Goal: Answer question/provide support

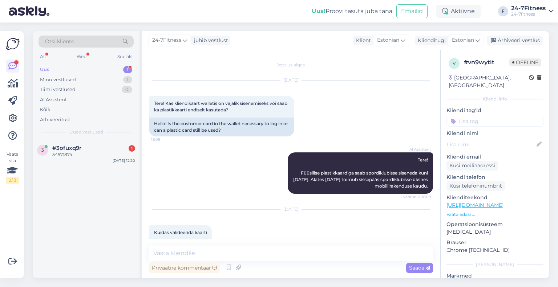
click at [81, 158] on div "3 #3ofuxq9r 1 54571874 Oct 5 12:20" at bounding box center [86, 153] width 107 height 26
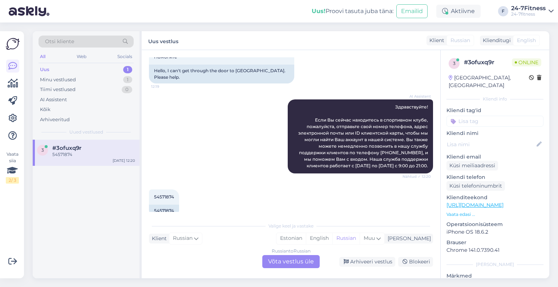
scroll to position [66, 0]
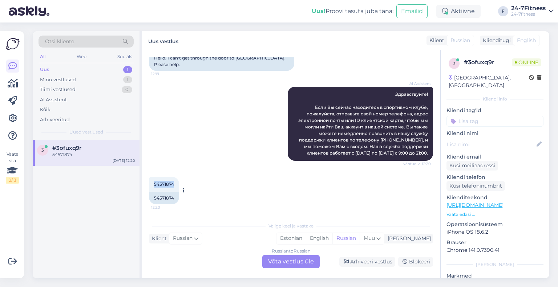
drag, startPoint x: 174, startPoint y: 185, endPoint x: 149, endPoint y: 186, distance: 25.5
click at [149, 186] on div "54571874 12:20" at bounding box center [164, 184] width 30 height 15
copy span "54571874"
click at [209, 183] on div "54571874 12:20 54571874" at bounding box center [291, 191] width 284 height 44
click at [296, 264] on div "Russian to Russian Võta vestlus üle" at bounding box center [290, 261] width 57 height 13
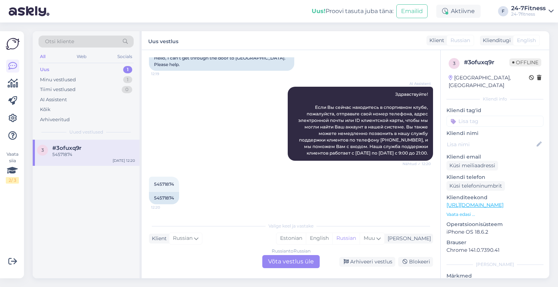
scroll to position [38, 0]
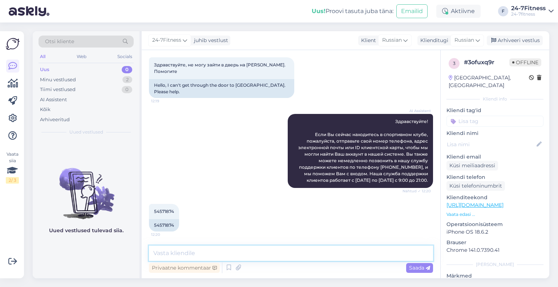
click at [245, 255] on textarea at bounding box center [291, 253] width 284 height 15
type textarea "*"
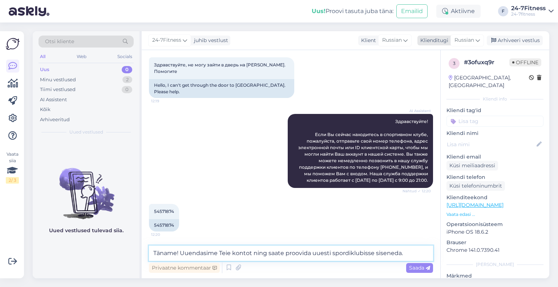
type textarea "Täname! Uuendasime Teie kontot ning saate proovida uuesti spordiklubisse sisene…"
click at [462, 41] on span "Russian" at bounding box center [464, 40] width 20 height 8
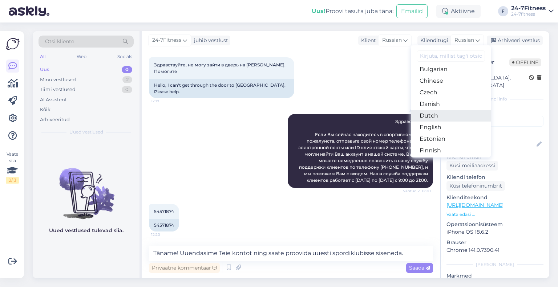
scroll to position [36, 0]
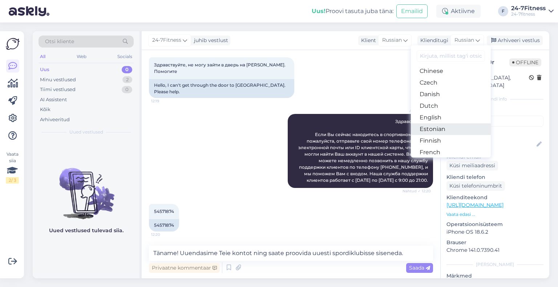
click at [435, 132] on link "Estonian" at bounding box center [451, 129] width 80 height 12
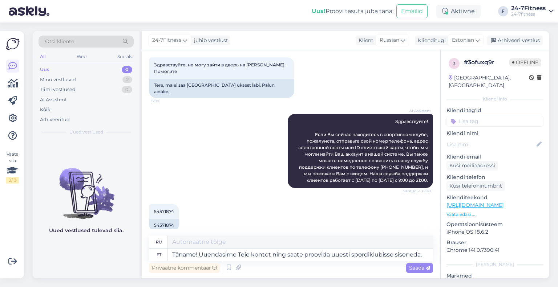
scroll to position [42, 0]
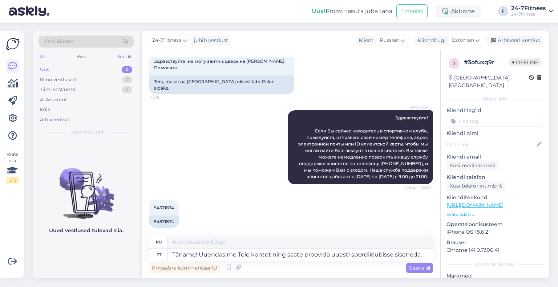
type textarea "Спасибо! Мы обновили вашу учётную запись, и вы можете попробовать снова войти в…"
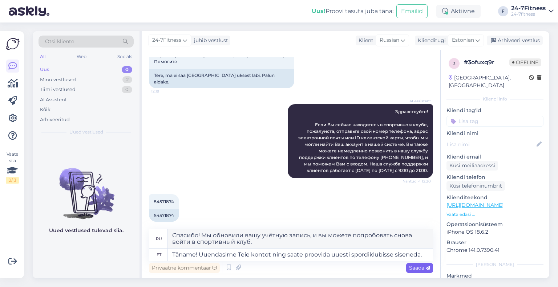
click at [427, 269] on icon at bounding box center [428, 268] width 4 height 4
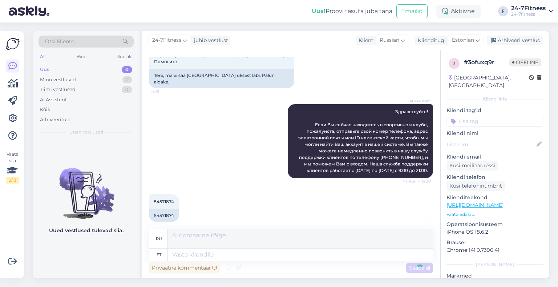
scroll to position [99, 0]
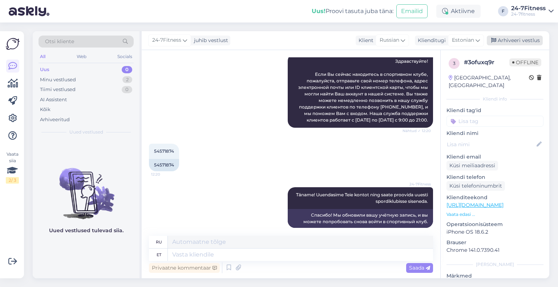
click at [506, 38] on div "Arhiveeri vestlus" at bounding box center [515, 41] width 56 height 10
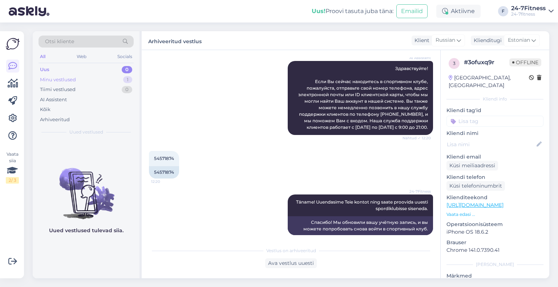
click at [58, 80] on div "Minu vestlused" at bounding box center [58, 79] width 36 height 7
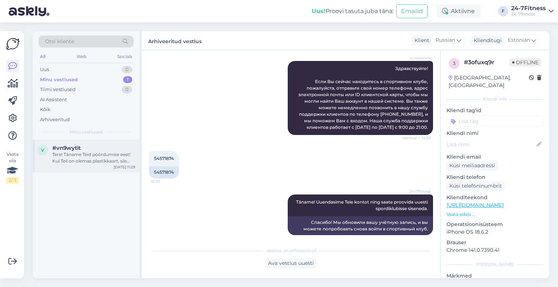
click at [85, 159] on div "Tere! Täname Teid pöördumise eest! Kui Teil on olemas plastikkaart, siis saate …" at bounding box center [93, 157] width 83 height 13
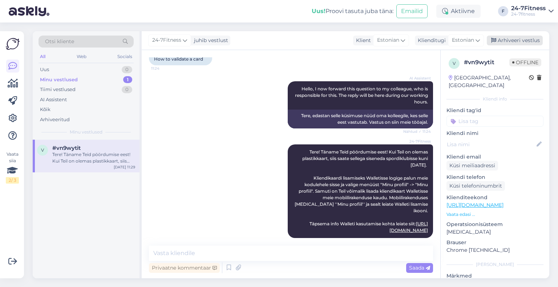
click at [515, 40] on div "Arhiveeri vestlus" at bounding box center [515, 41] width 56 height 10
